Goal: Task Accomplishment & Management: Use online tool/utility

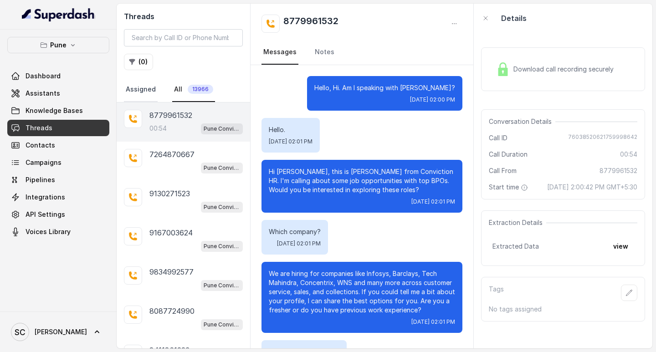
scroll to position [97, 0]
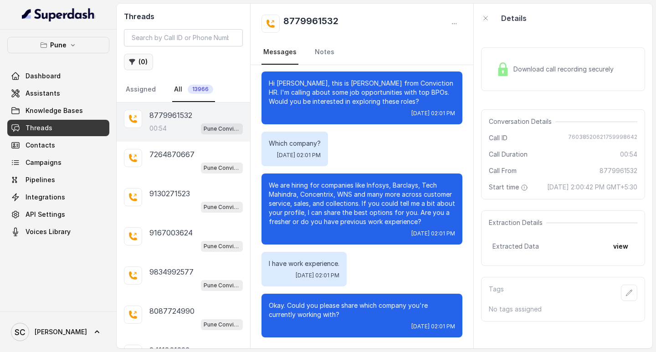
click at [136, 62] on button "( 0 )" at bounding box center [138, 62] width 29 height 16
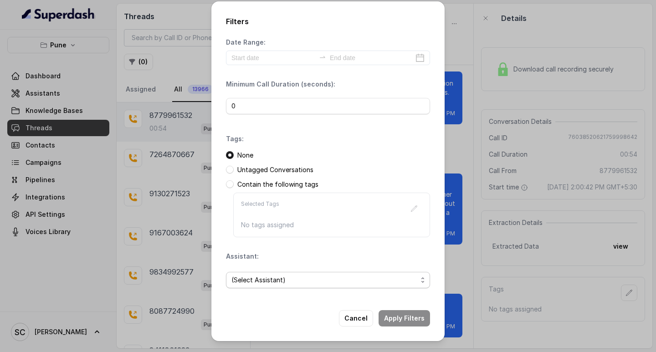
click at [272, 283] on span "(Select Assistant)" at bounding box center [324, 280] width 186 height 11
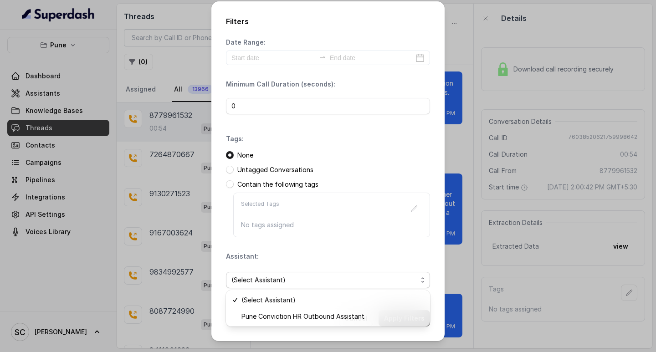
drag, startPoint x: 269, startPoint y: 326, endPoint x: 276, endPoint y: 319, distance: 10.0
click at [273, 352] on div "Filters Date Range: Minimum Call Duration (seconds): 0 Tags: None Untagged Conv…" at bounding box center [328, 352] width 656 height 0
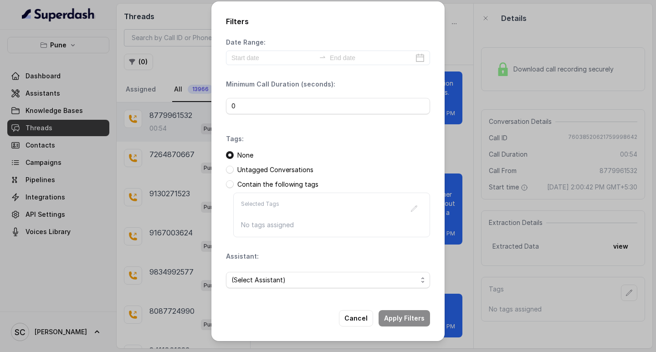
click at [279, 313] on div "Cancel Apply Filters" at bounding box center [328, 318] width 204 height 16
click at [256, 279] on span "(Select Assistant)" at bounding box center [324, 280] width 186 height 11
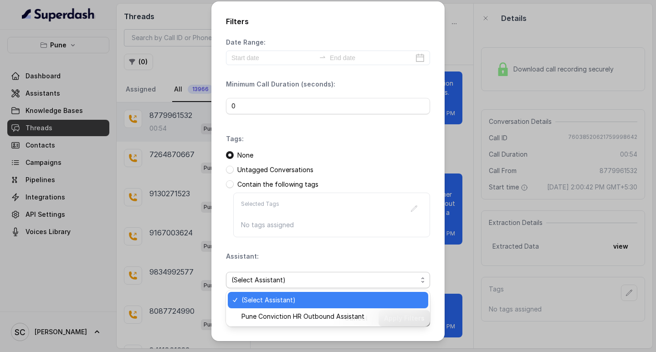
click at [256, 305] on span "(Select Assistant)" at bounding box center [331, 300] width 181 height 11
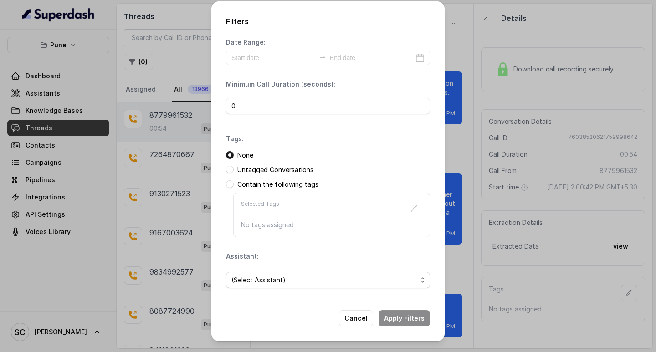
drag, startPoint x: 254, startPoint y: 273, endPoint x: 258, endPoint y: 288, distance: 15.1
click at [253, 273] on span "(Select Assistant)" at bounding box center [328, 280] width 204 height 16
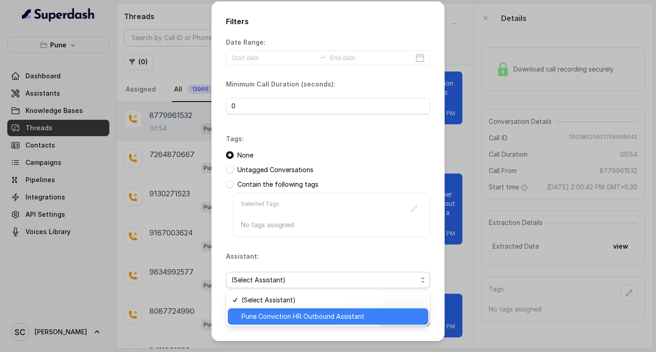
drag, startPoint x: 252, startPoint y: 310, endPoint x: 264, endPoint y: 307, distance: 12.6
click at [256, 309] on div "Pune Conviction HR Outbound Assistant" at bounding box center [328, 316] width 200 height 16
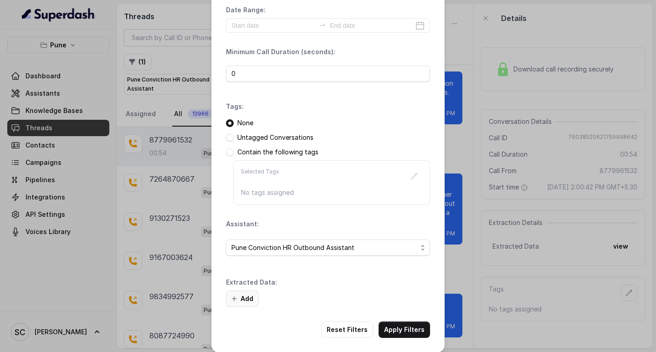
scroll to position [39, 0]
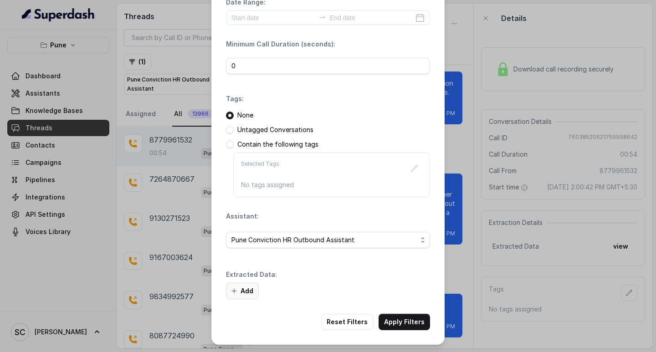
click at [250, 290] on button "Add" at bounding box center [242, 291] width 33 height 16
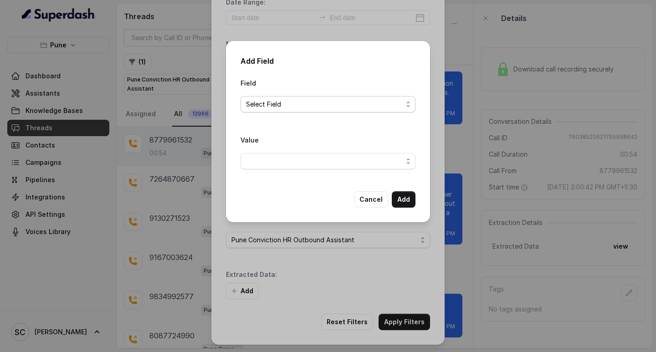
click at [267, 105] on span "Select Field" at bounding box center [324, 104] width 157 height 11
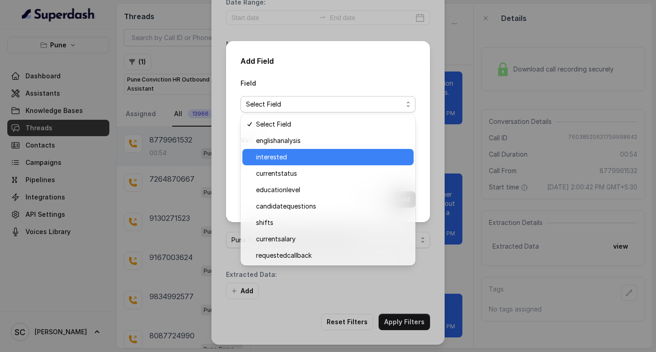
click at [269, 157] on span "interested" at bounding box center [332, 157] width 152 height 11
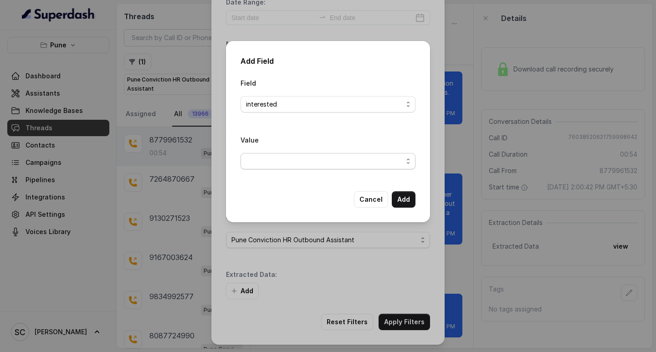
drag, startPoint x: 267, startPoint y: 164, endPoint x: 271, endPoint y: 170, distance: 6.7
click at [267, 164] on span "button" at bounding box center [328, 161] width 175 height 16
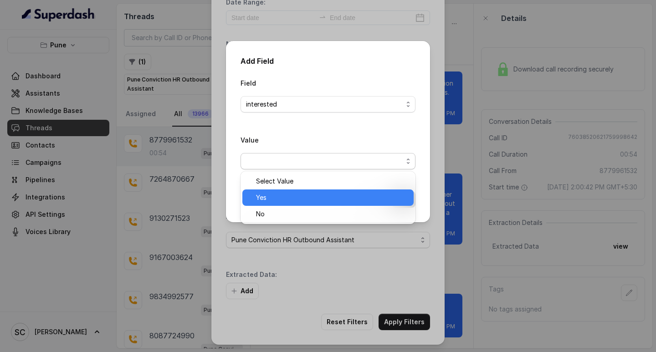
click at [277, 196] on span "Yes" at bounding box center [332, 197] width 152 height 11
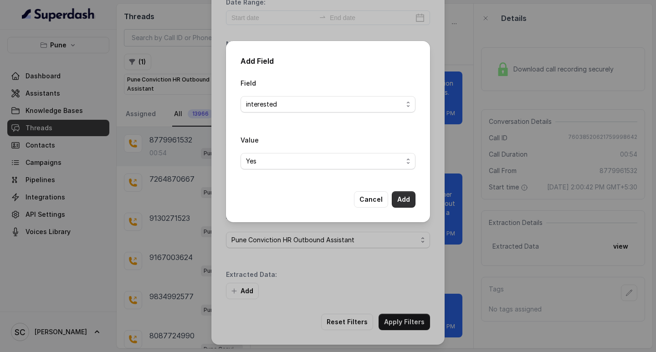
click at [407, 196] on button "Add" at bounding box center [404, 199] width 24 height 16
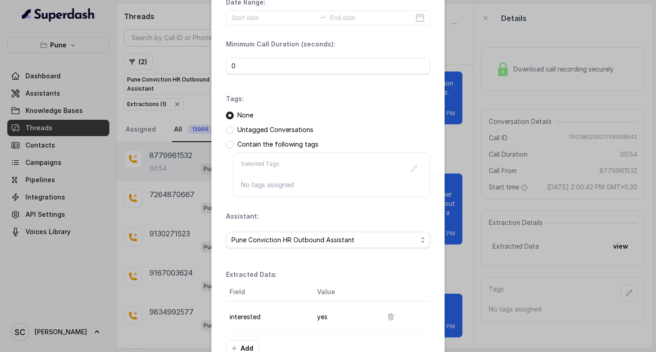
scroll to position [96, 0]
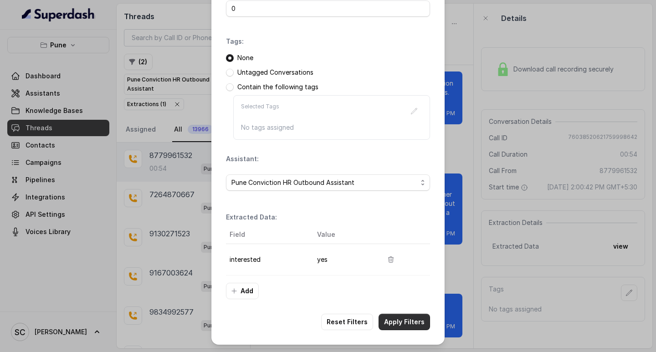
click at [404, 322] on button "Apply Filters" at bounding box center [404, 322] width 51 height 16
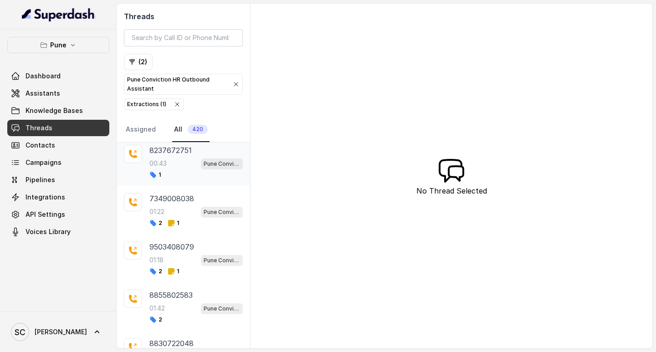
scroll to position [182, 0]
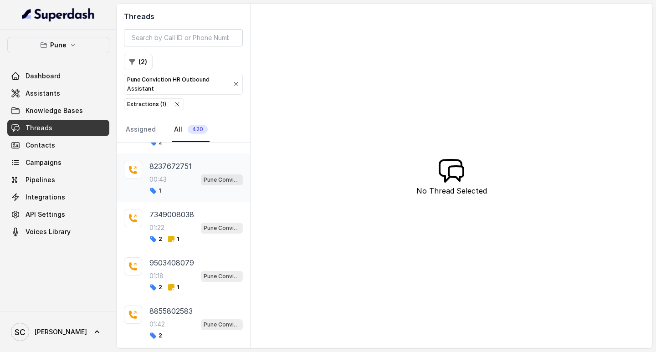
click at [156, 171] on p "8237672751" at bounding box center [170, 166] width 42 height 11
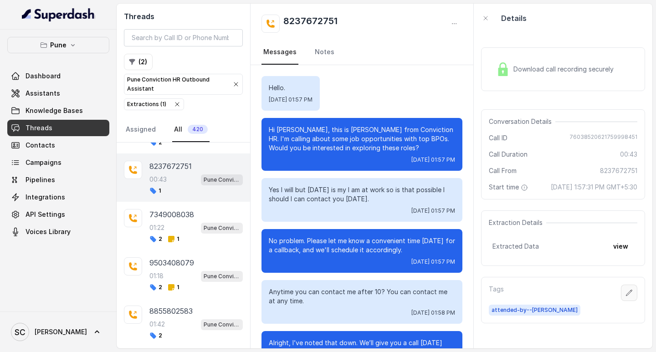
click at [626, 296] on icon "button" at bounding box center [629, 293] width 6 height 6
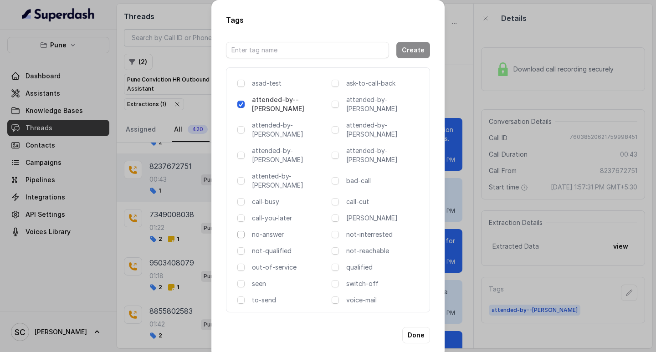
click at [241, 231] on span at bounding box center [240, 234] width 7 height 7
click at [412, 327] on button "Done" at bounding box center [416, 335] width 28 height 16
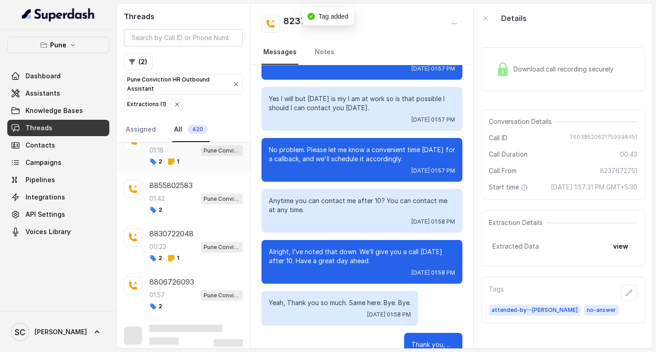
scroll to position [313, 0]
